Goal: Information Seeking & Learning: Learn about a topic

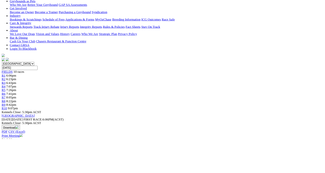
scroll to position [88, 0]
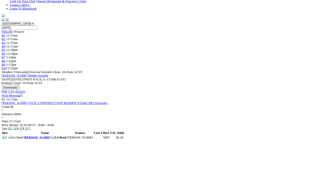
scroll to position [138, 0]
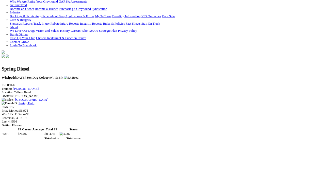
scroll to position [97, 0]
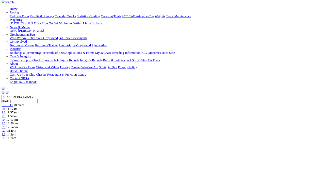
scroll to position [155, 0]
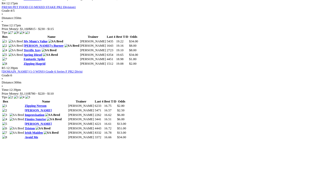
scroll to position [508, 0]
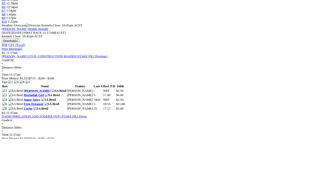
scroll to position [197, 0]
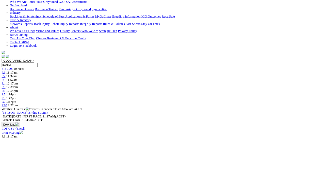
scroll to position [92, 0]
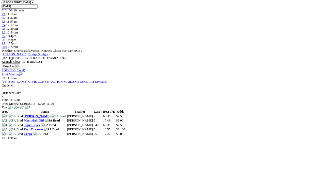
scroll to position [0, 0]
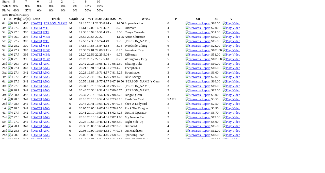
scroll to position [356, 0]
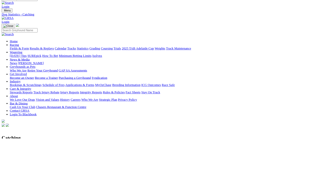
scroll to position [6, 0]
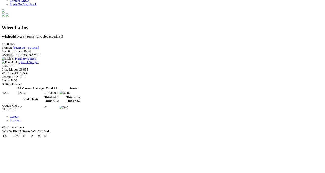
scroll to position [143, 0]
